Goal: Task Accomplishment & Management: Manage account settings

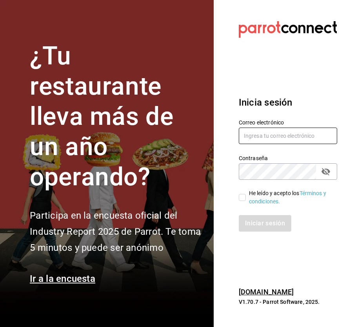
type input "[EMAIL_ADDRESS][DOMAIN_NAME]"
click at [245, 194] on input "He leído y acepto los Términos y condiciones." at bounding box center [242, 197] width 7 height 7
checkbox input "true"
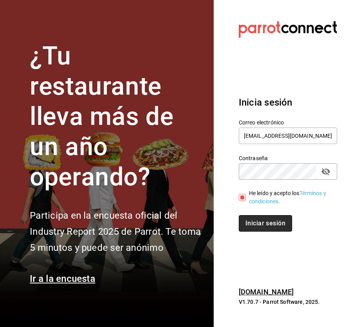
click at [256, 217] on button "Iniciar sesión" at bounding box center [265, 223] width 53 height 16
